Goal: Find contact information: Find contact information

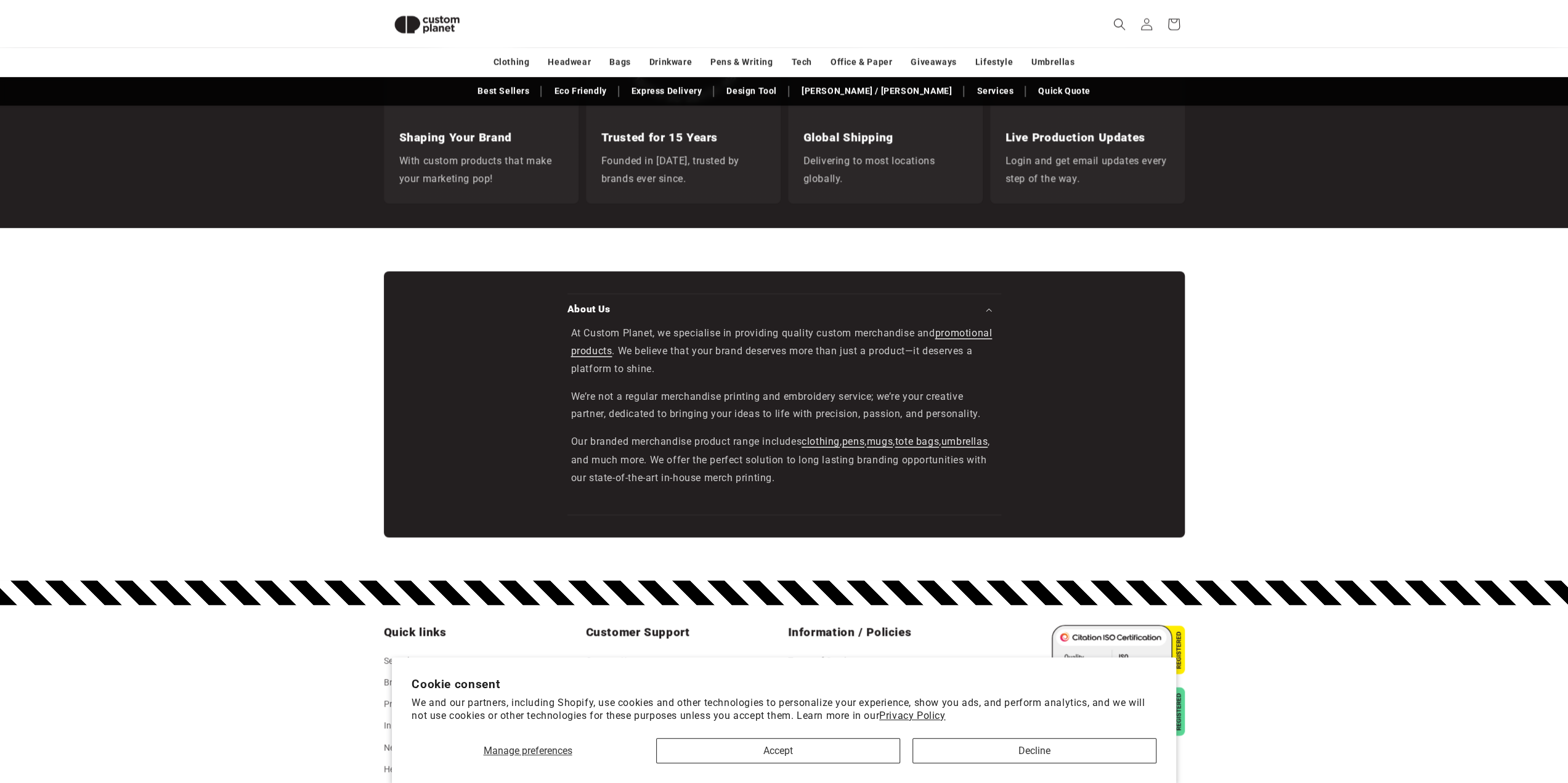
scroll to position [2091, 0]
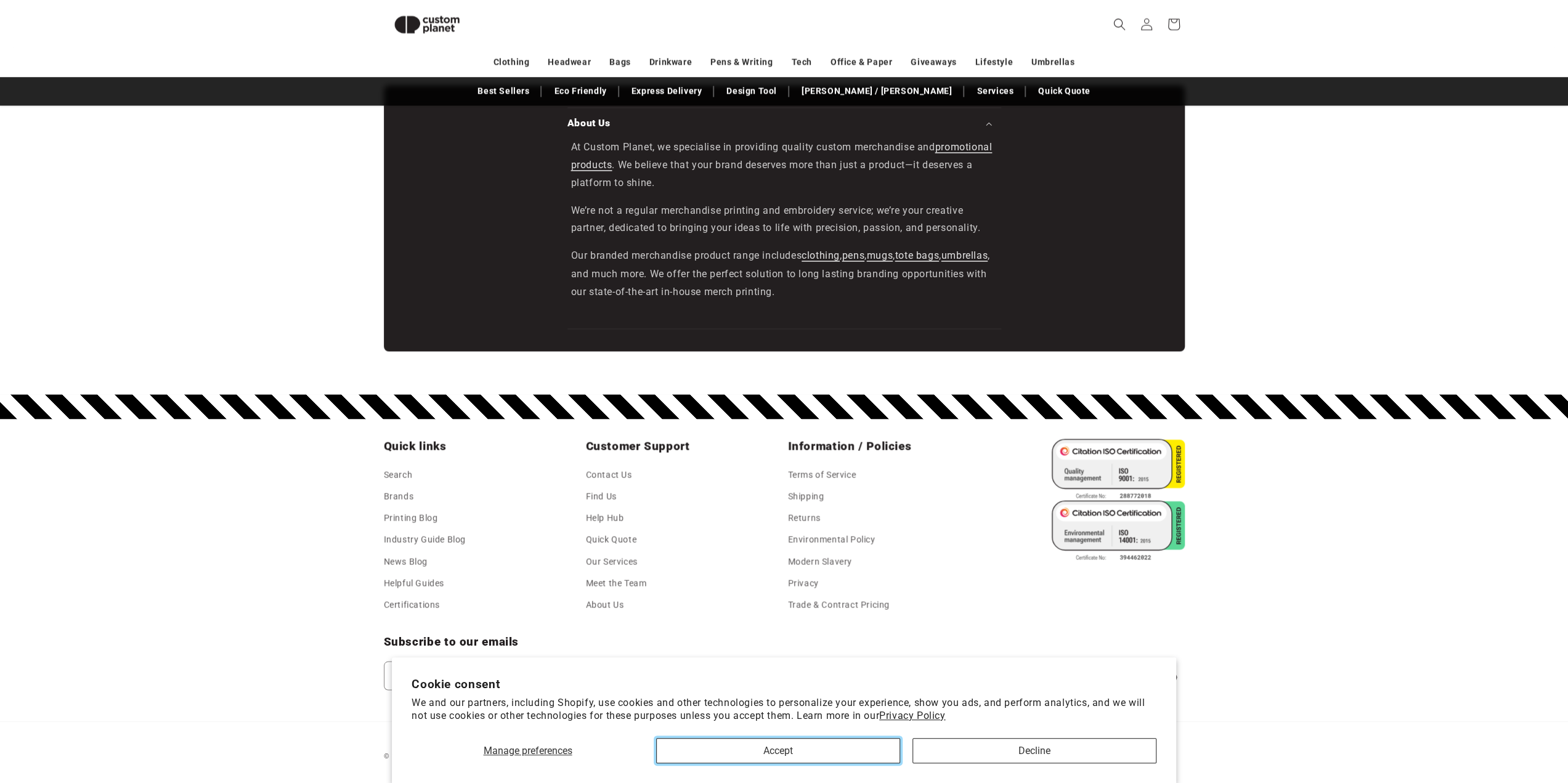
click at [760, 760] on button "Accept" at bounding box center [778, 751] width 244 height 25
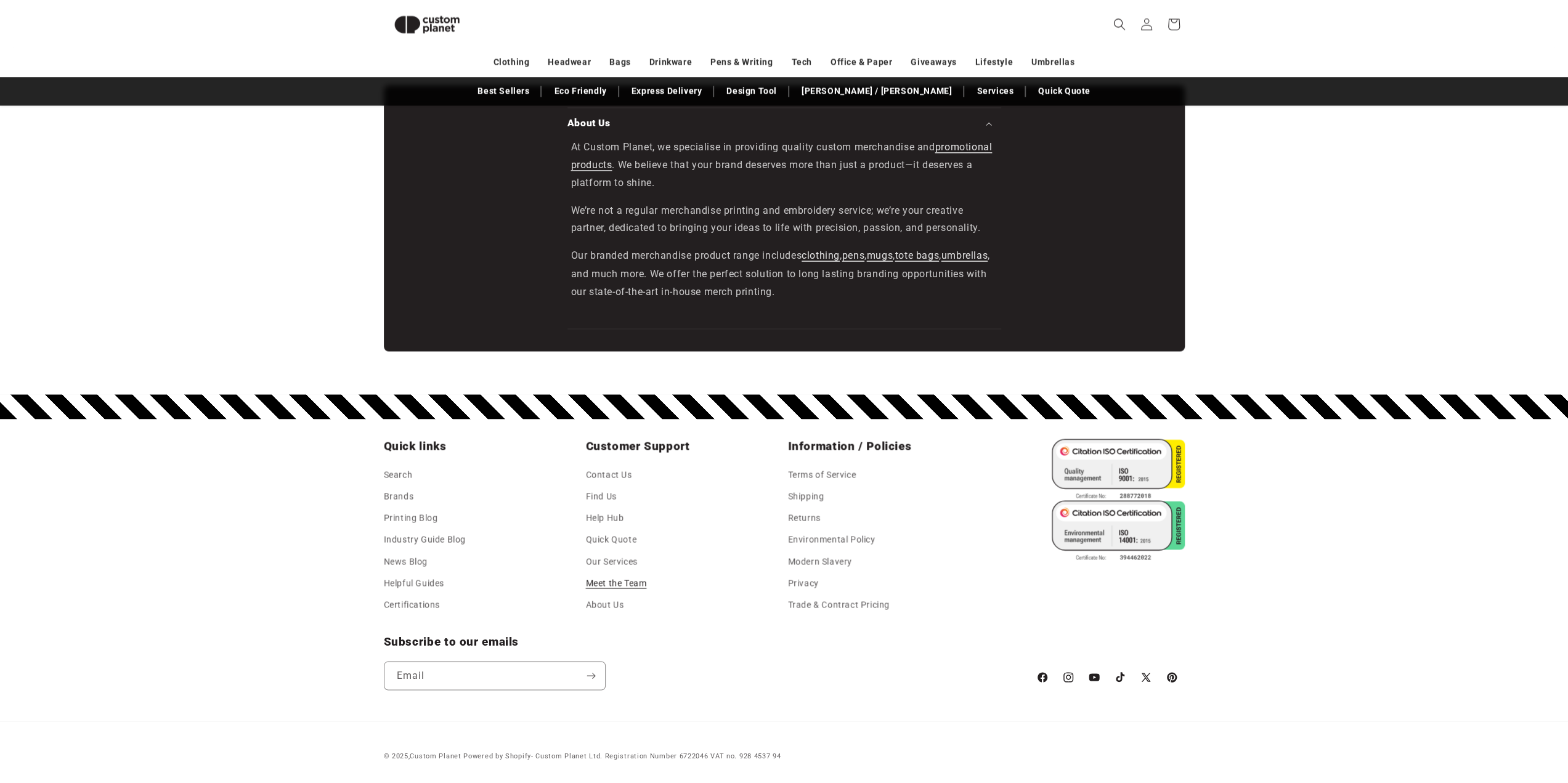
click at [614, 581] on link "Meet the Team" at bounding box center [616, 583] width 61 height 22
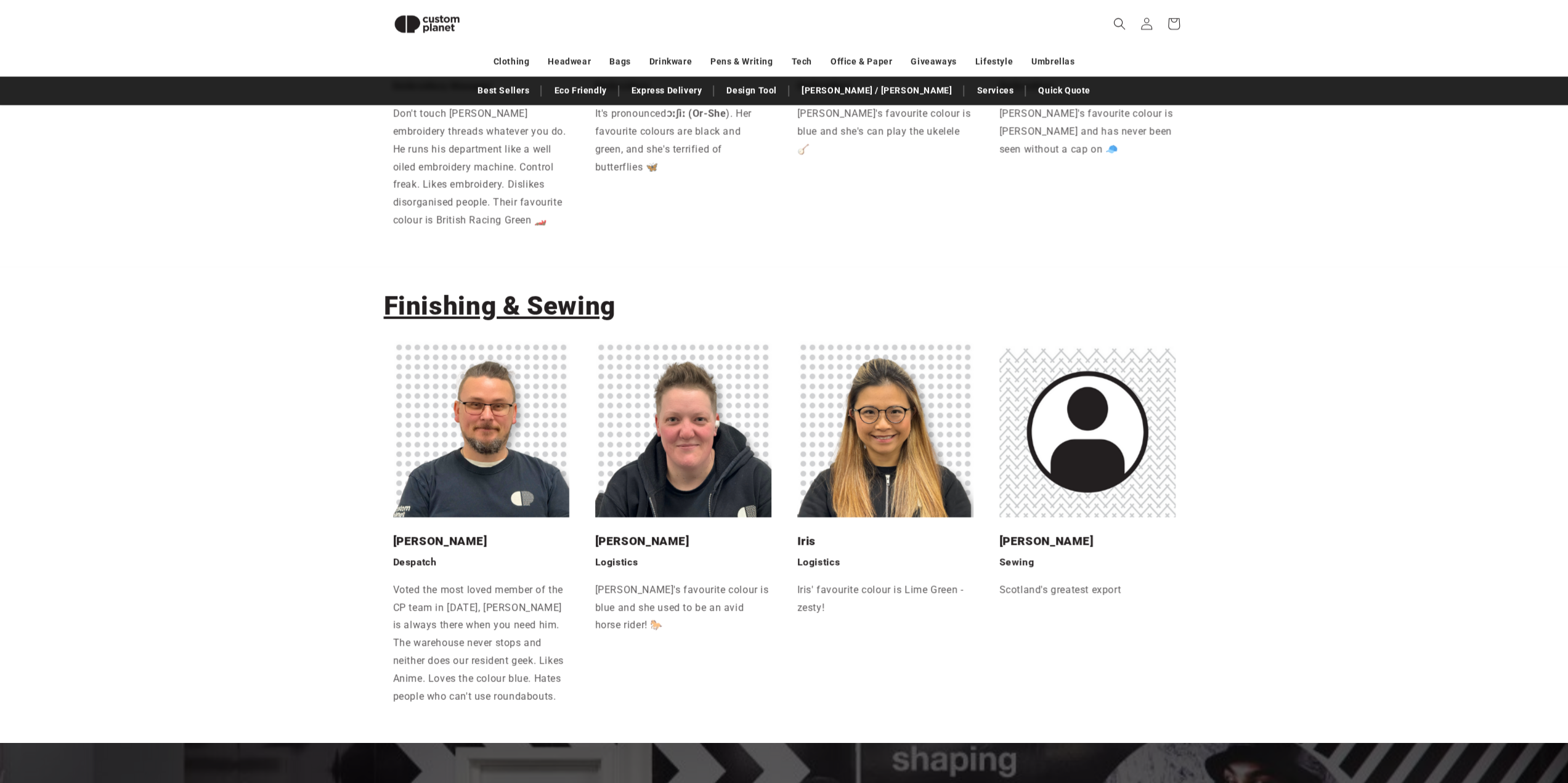
scroll to position [2757, 0]
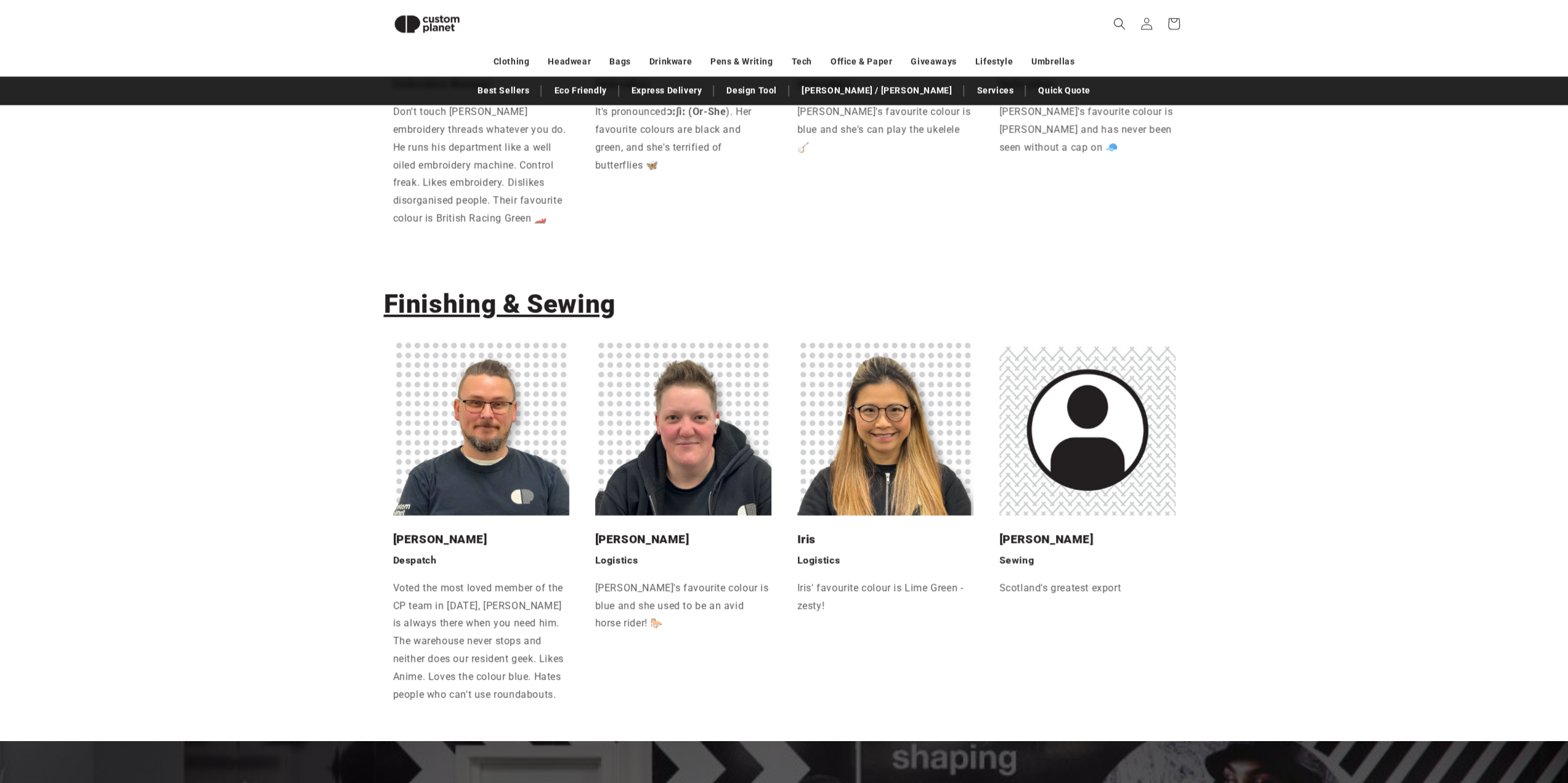
click at [786, 397] on ul "[PERSON_NAME] Despatch Voted the most loved member of the CP team in [DATE], [P…" at bounding box center [784, 530] width 801 height 381
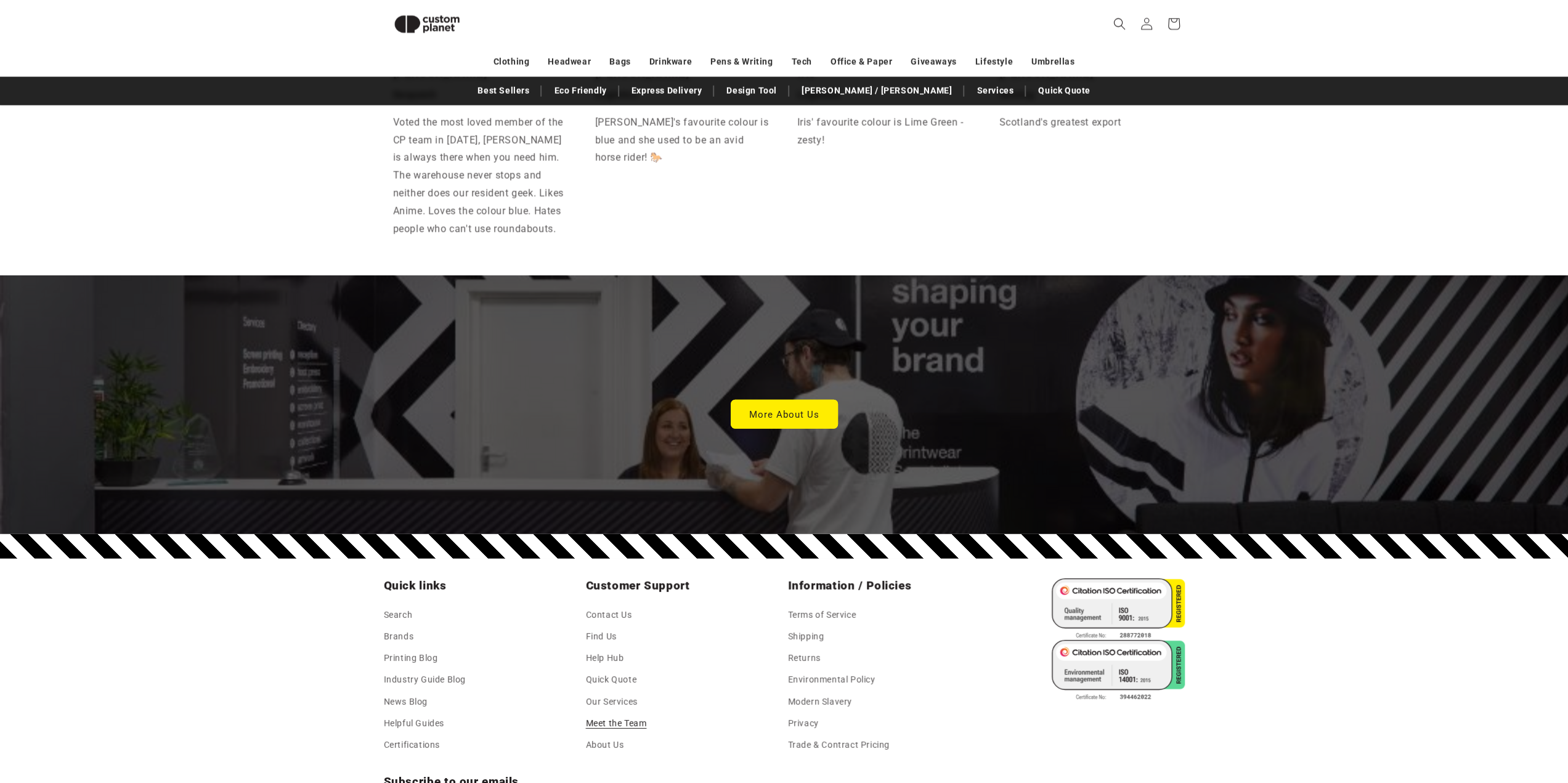
scroll to position [3346, 0]
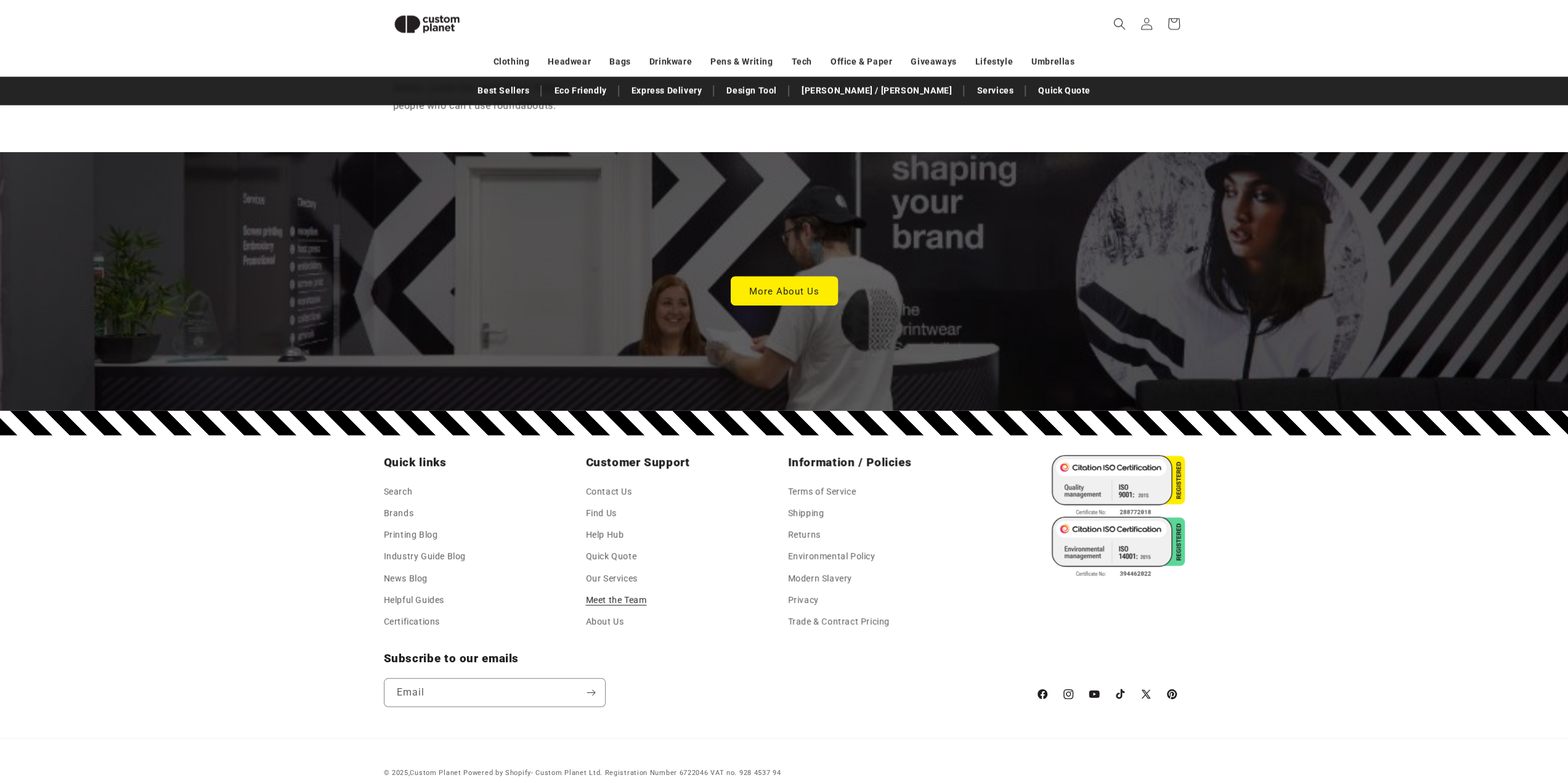
click at [897, 546] on li "Environmental Policy" at bounding box center [880, 557] width 186 height 22
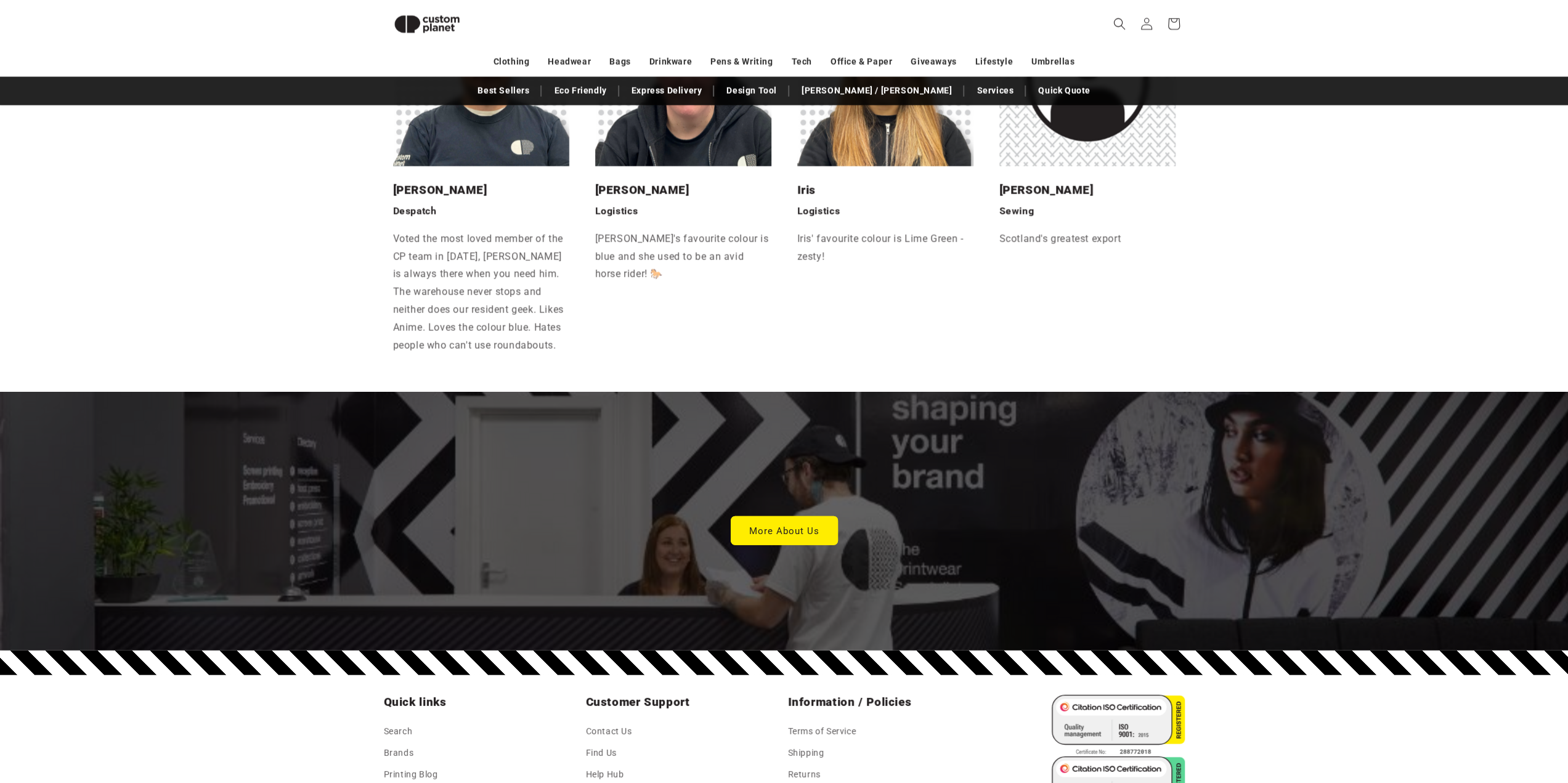
scroll to position [3100, 0]
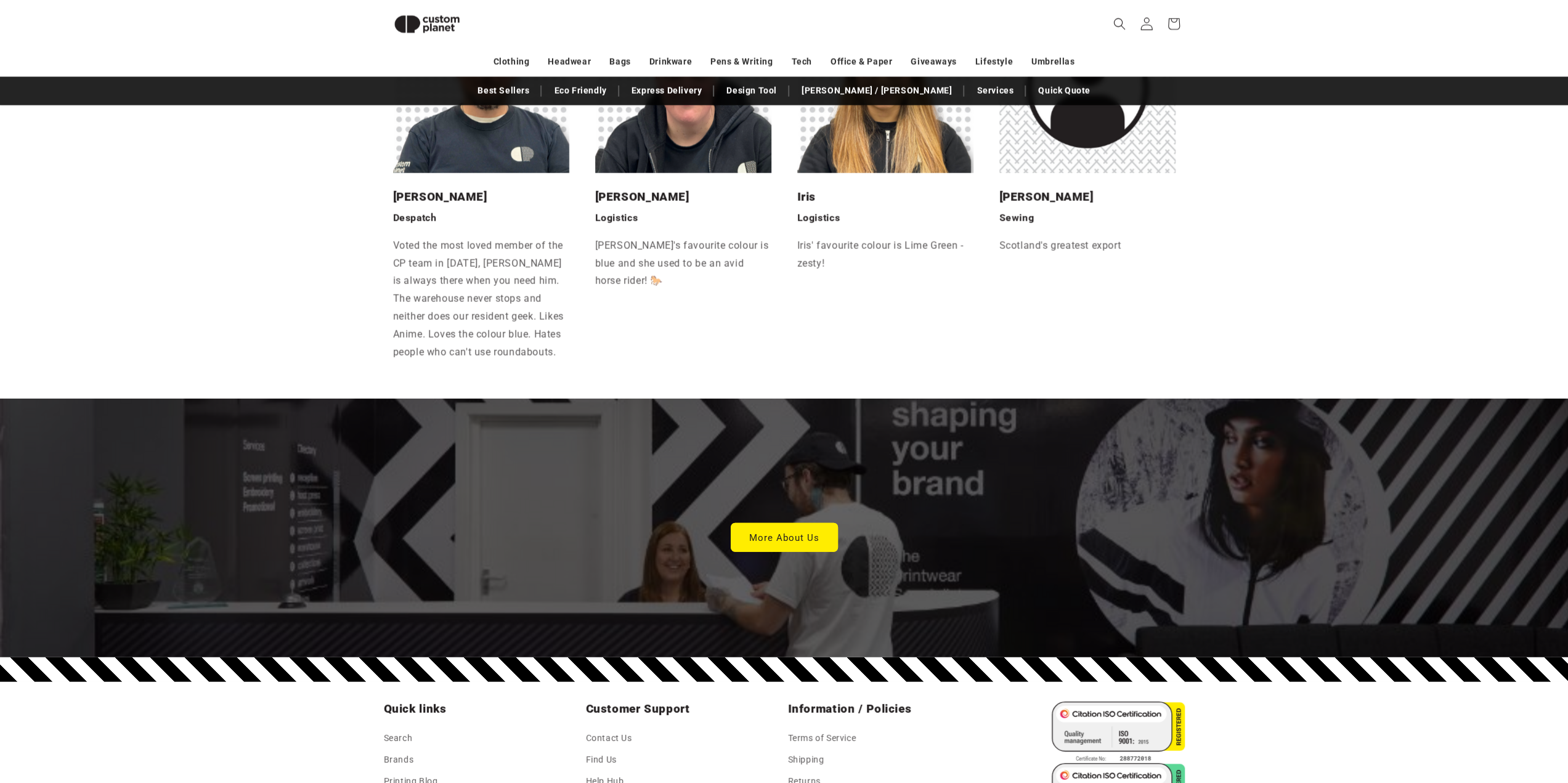
click at [1147, 27] on icon at bounding box center [1146, 24] width 13 height 13
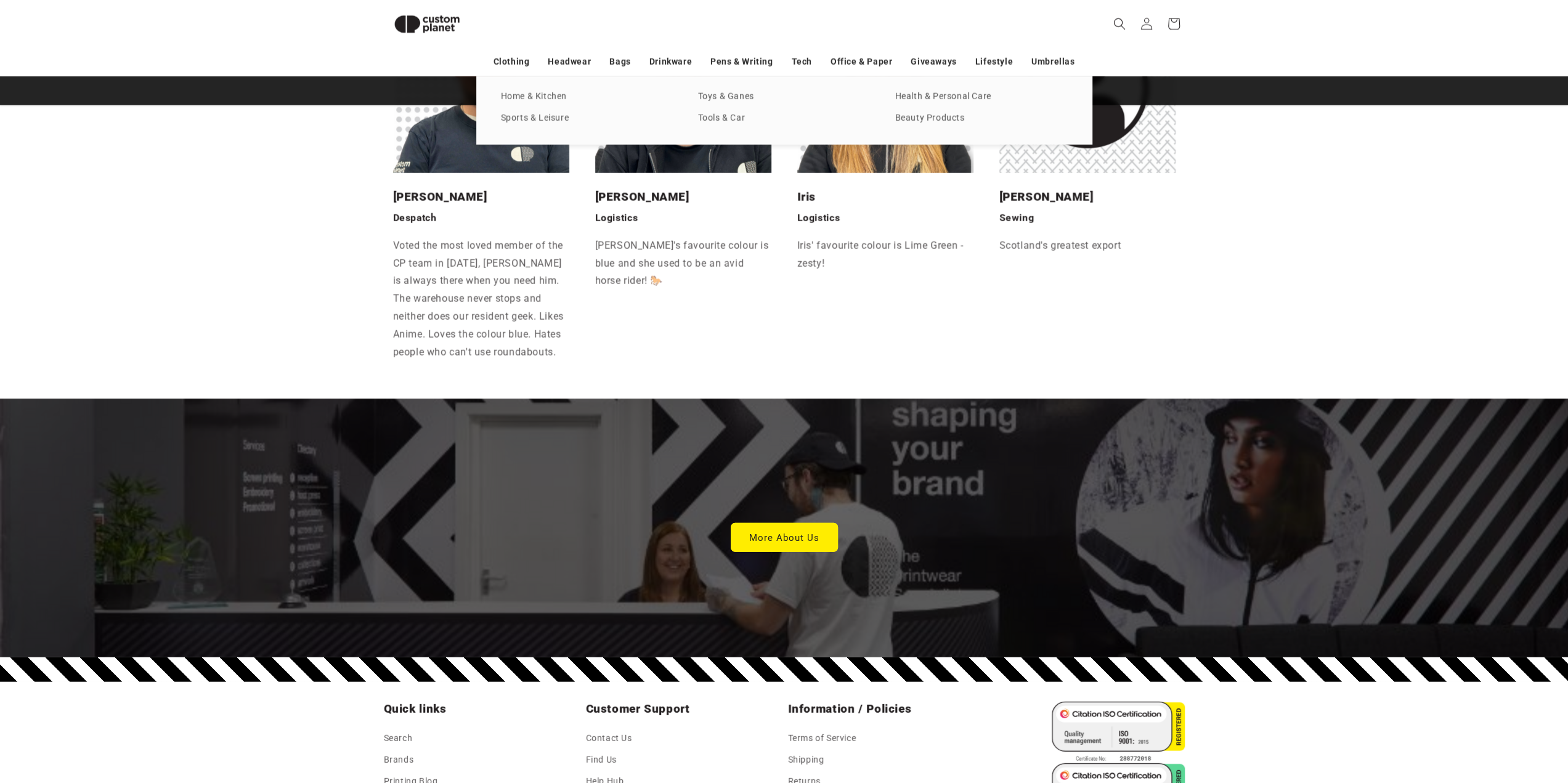
click at [1309, 135] on div "T-shirts Vests Polos Sweatshirts Hoodies Fleeces Softshells Jackets Shirts Trou…" at bounding box center [784, 111] width 1568 height 68
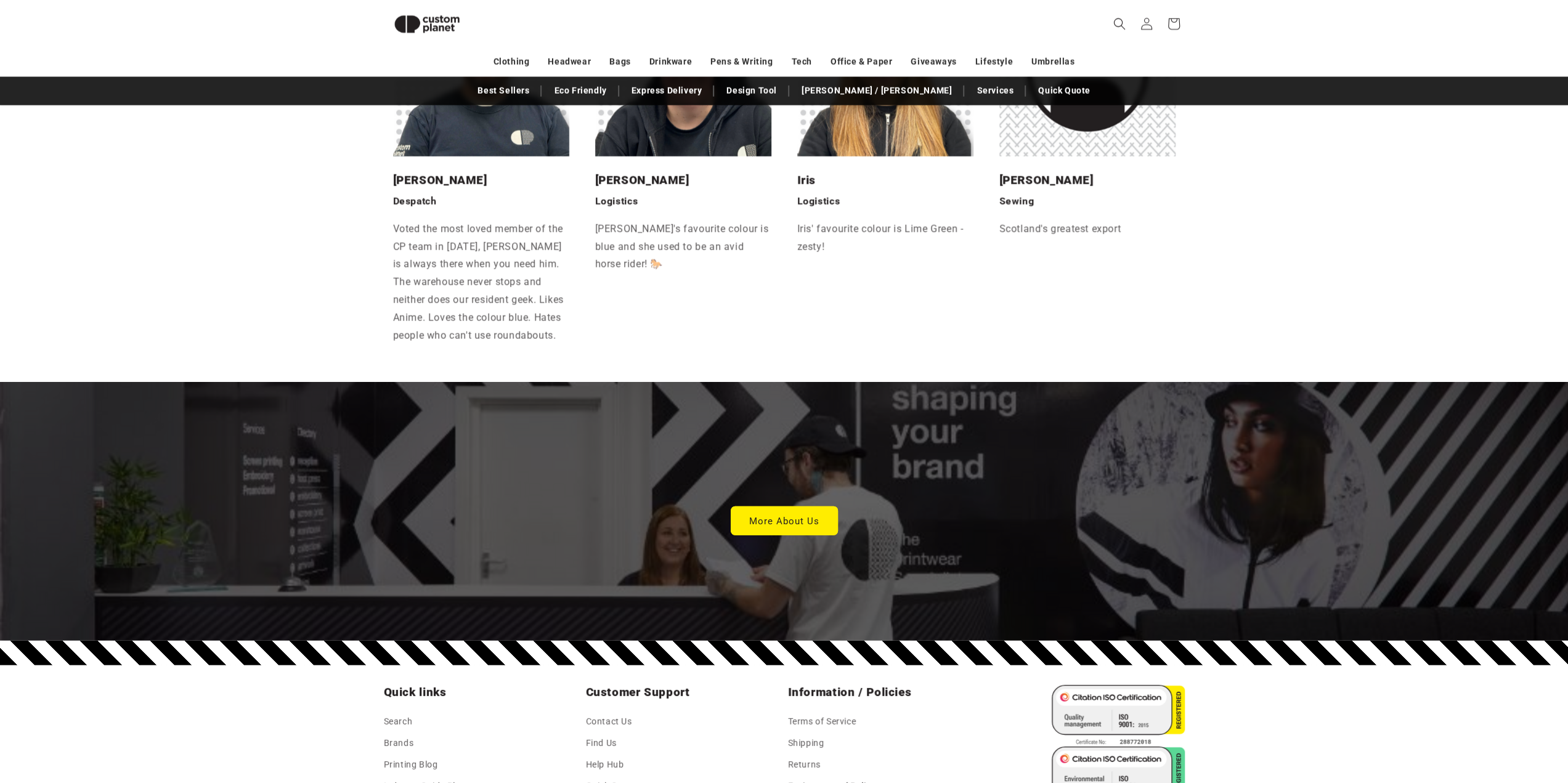
scroll to position [3346, 0]
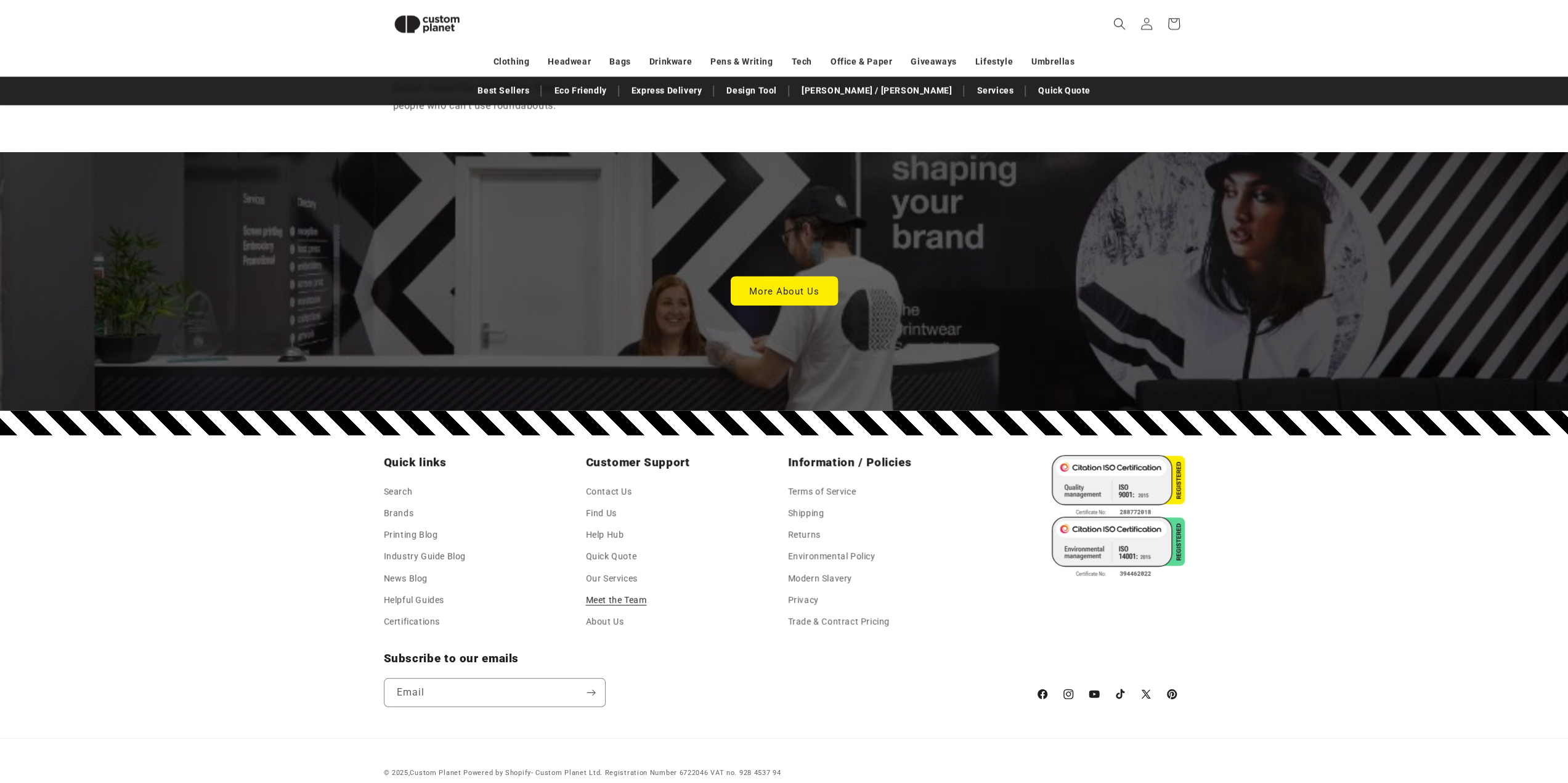
click at [930, 651] on div "Subscribe to our emails Email" at bounding box center [703, 679] width 640 height 56
click at [600, 484] on link "Contact Us" at bounding box center [608, 493] width 46 height 18
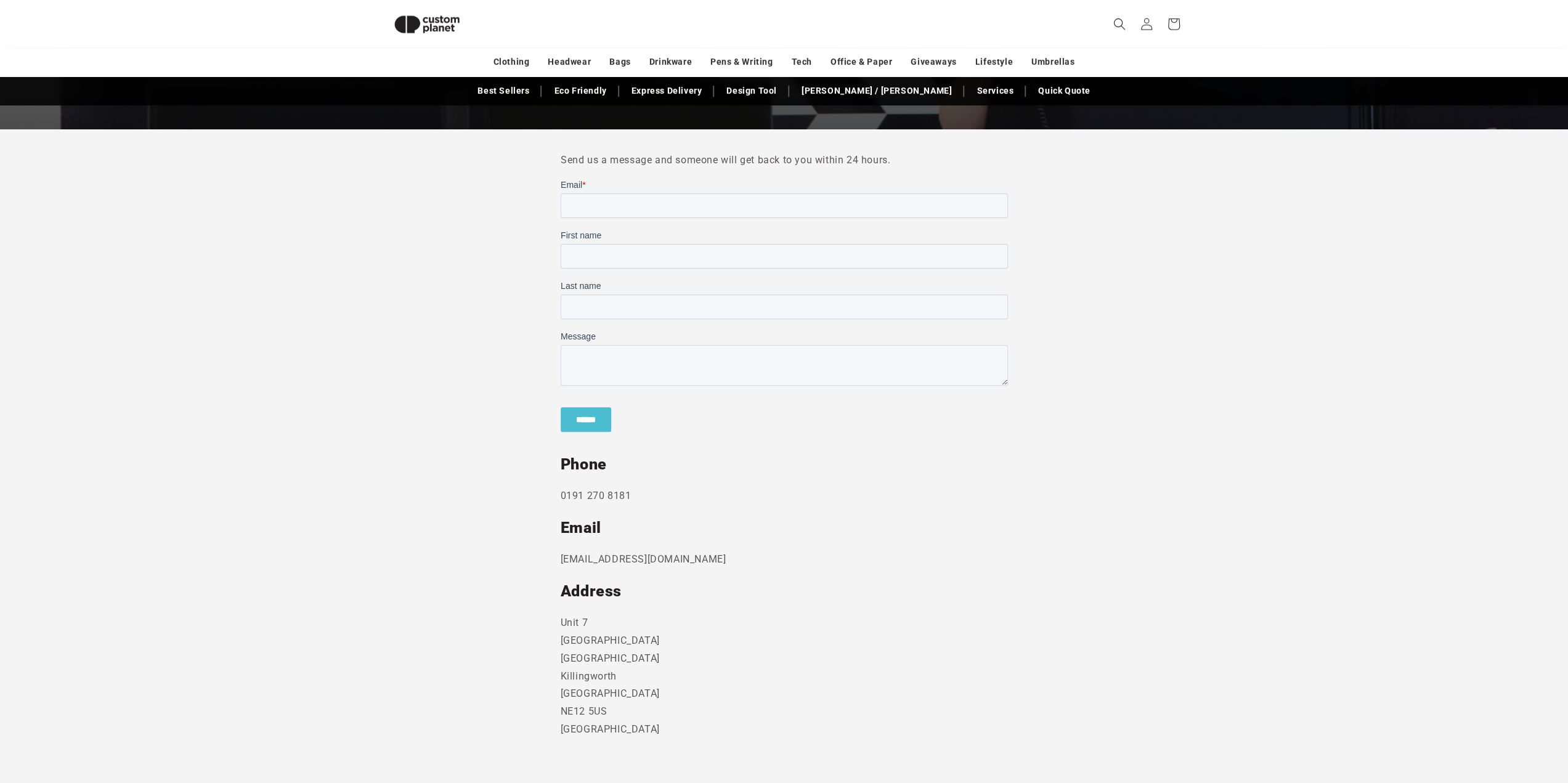
scroll to position [292, 0]
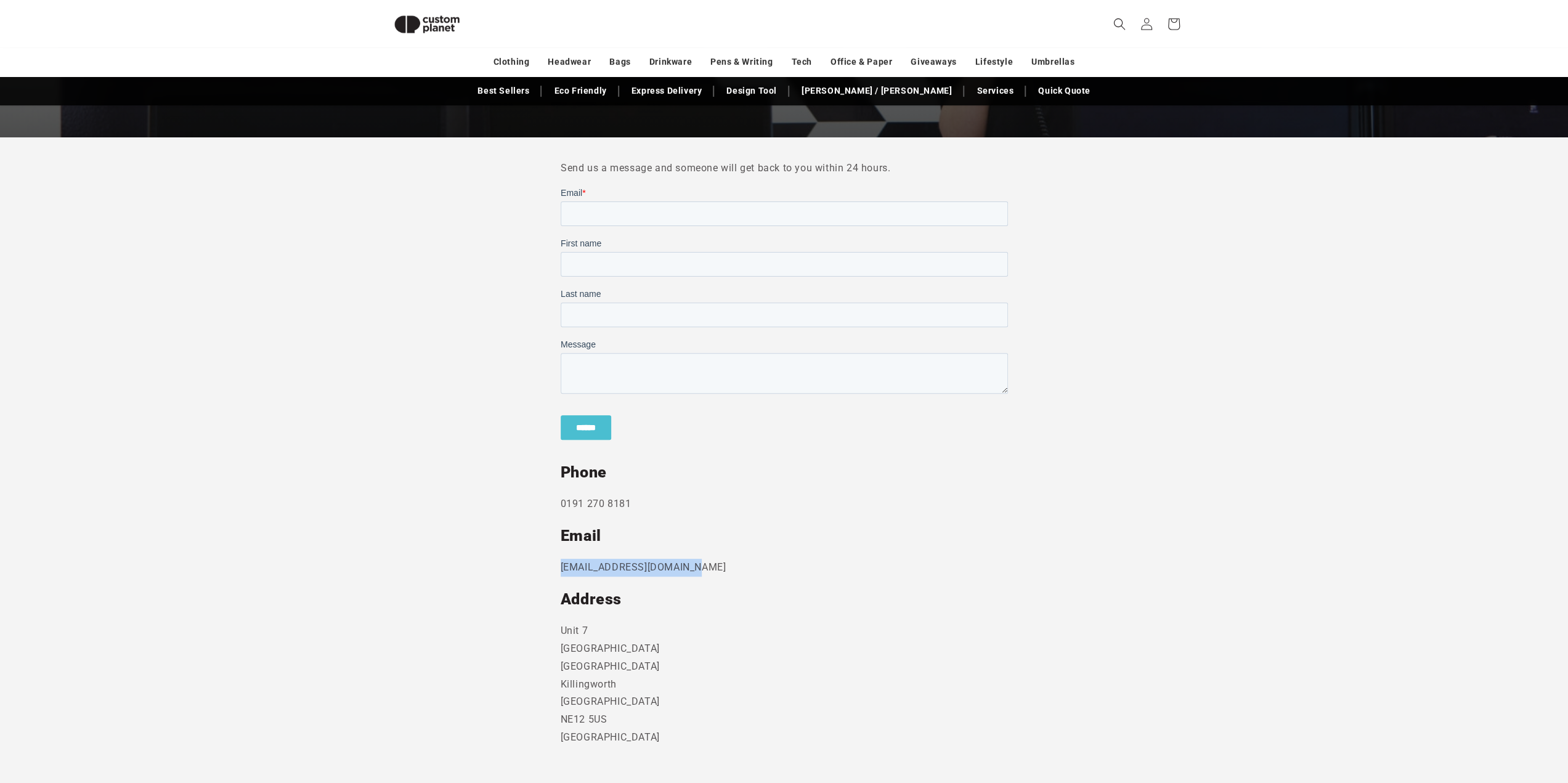
drag, startPoint x: 644, startPoint y: 567, endPoint x: 562, endPoint y: 563, distance: 82.1
click at [562, 563] on p "sales@customplanet.co.uk" at bounding box center [784, 567] width 448 height 17
click at [525, 216] on section "Send us a message and someone will get back to you within 24 hours. Phone 0191 …" at bounding box center [784, 472] width 1568 height 671
drag, startPoint x: 1070, startPoint y: 263, endPoint x: 801, endPoint y: 168, distance: 285.3
click at [1071, 259] on section "Send us a message and someone will get back to you within 24 hours. Phone 0191 …" at bounding box center [784, 472] width 1568 height 671
